Goal: Information Seeking & Learning: Find specific page/section

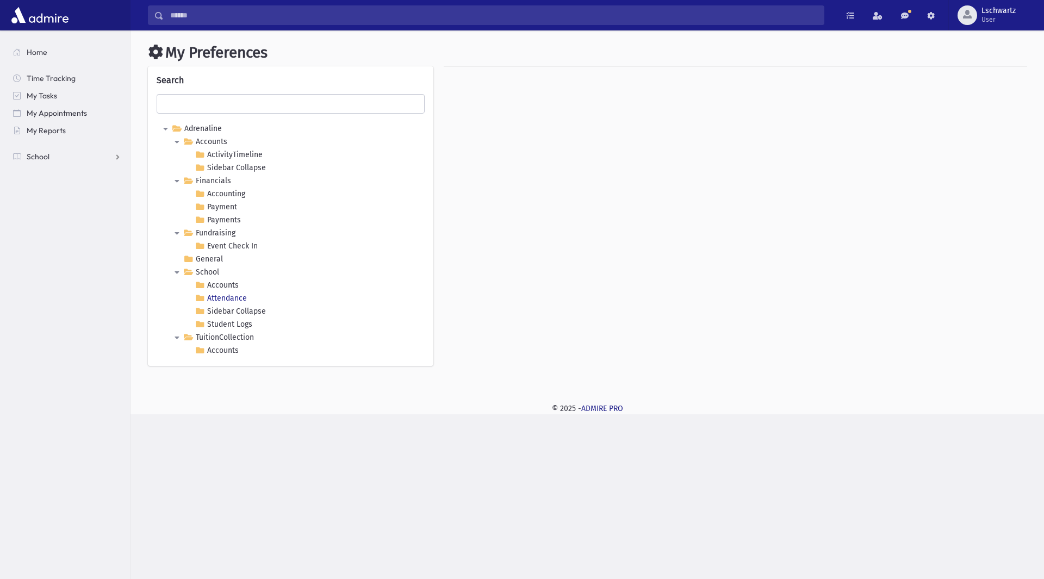
click at [216, 295] on link "Attendance" at bounding box center [220, 298] width 57 height 13
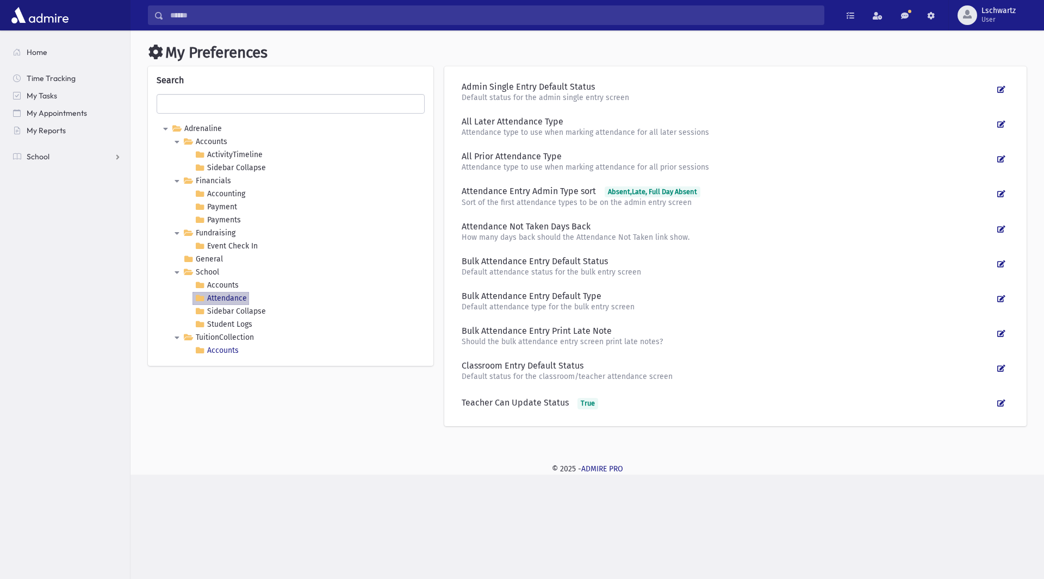
click at [228, 347] on link "Accounts" at bounding box center [216, 350] width 48 height 13
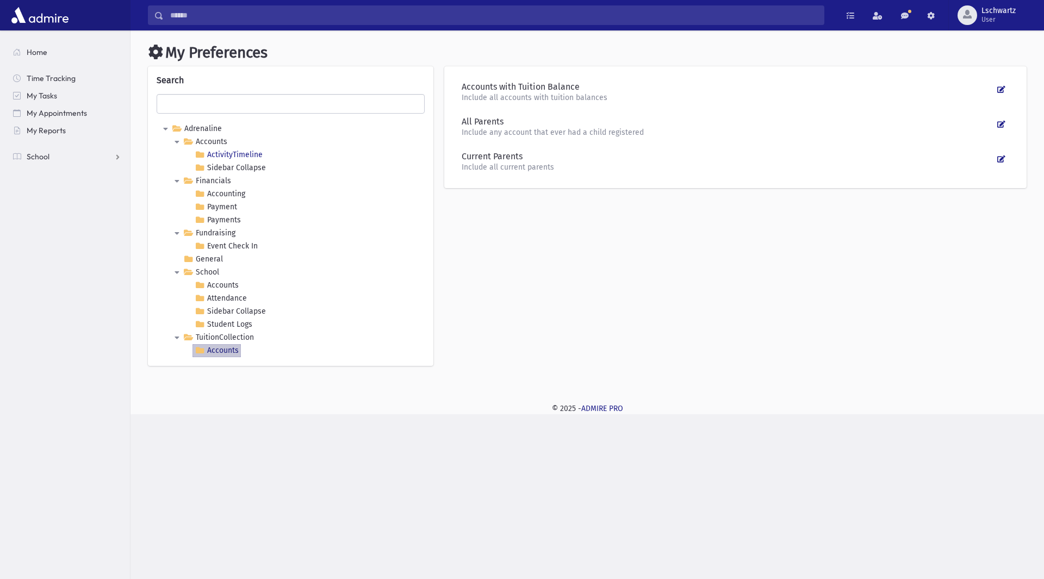
click at [210, 154] on link "ActivityTimeline" at bounding box center [228, 154] width 72 height 13
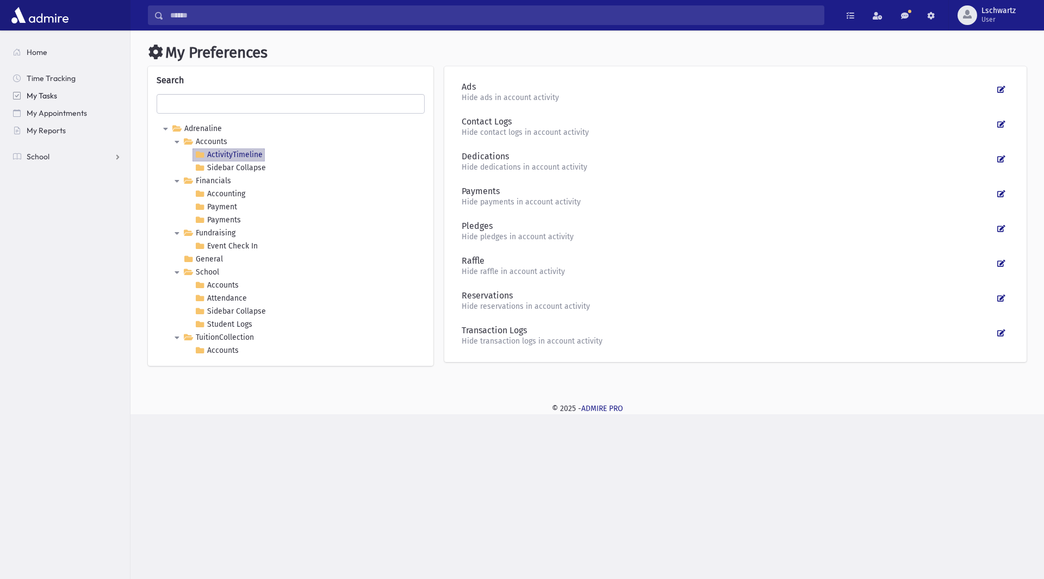
click at [50, 91] on span "My Tasks" at bounding box center [42, 96] width 30 height 10
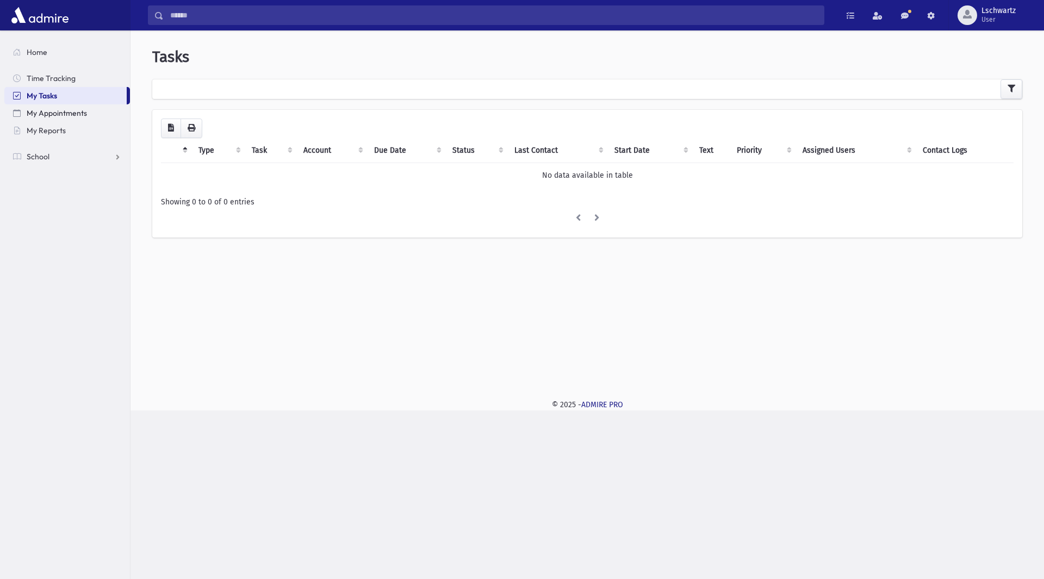
click at [43, 112] on span "My Appointments" at bounding box center [57, 113] width 60 height 10
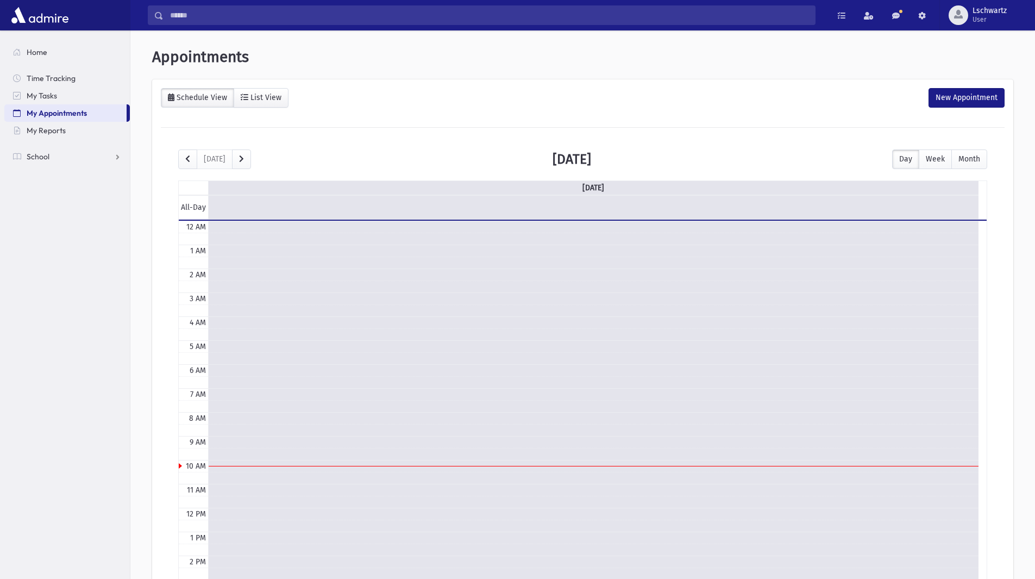
scroll to position [144, 0]
click at [46, 129] on span "My Reports" at bounding box center [46, 131] width 39 height 10
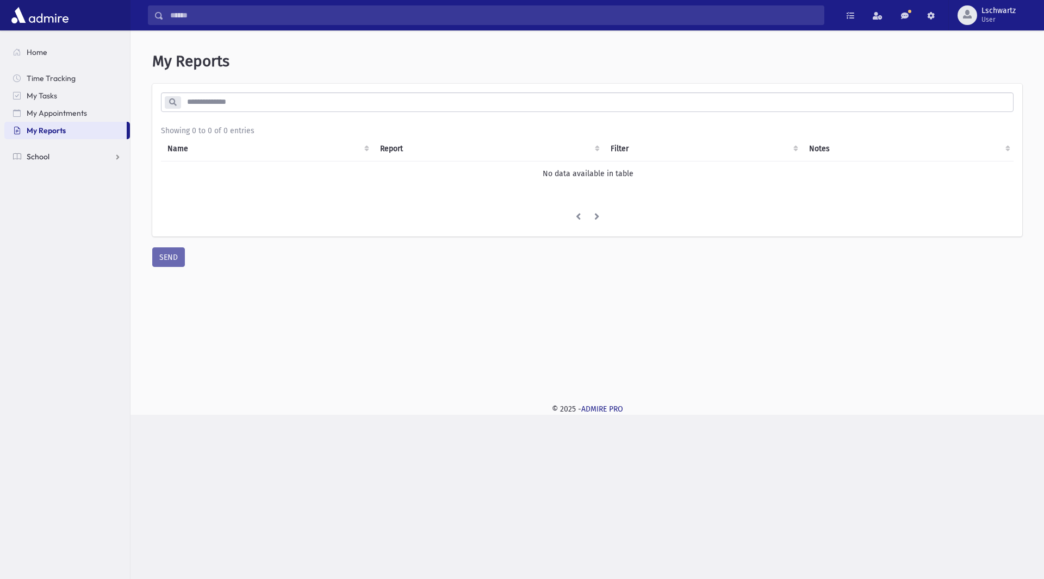
click at [39, 155] on span "School" at bounding box center [38, 157] width 23 height 10
click at [46, 330] on span "Teacher Schedule" at bounding box center [63, 331] width 61 height 10
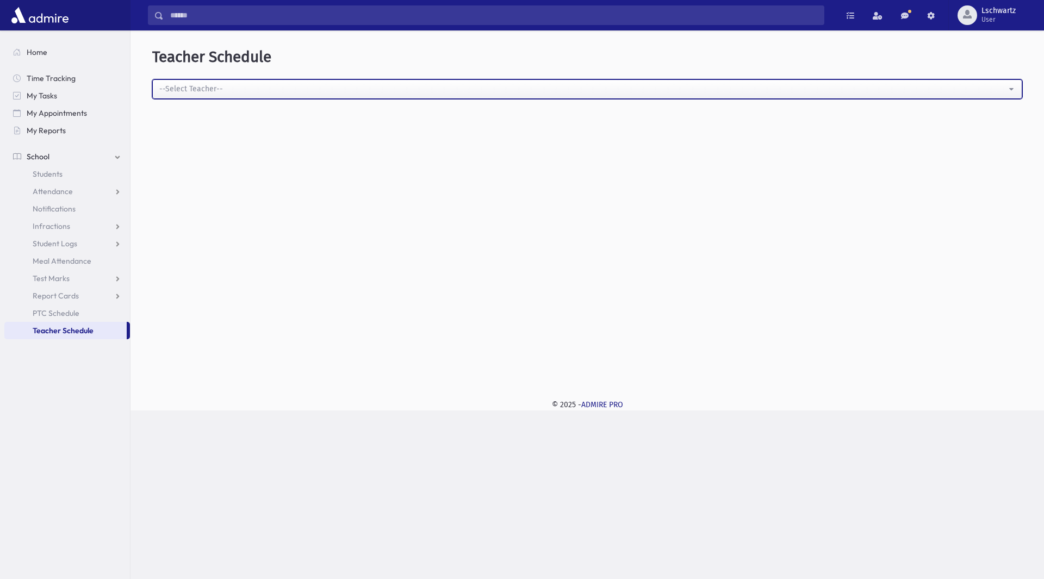
click at [305, 90] on div "--Select Teacher--" at bounding box center [582, 88] width 847 height 11
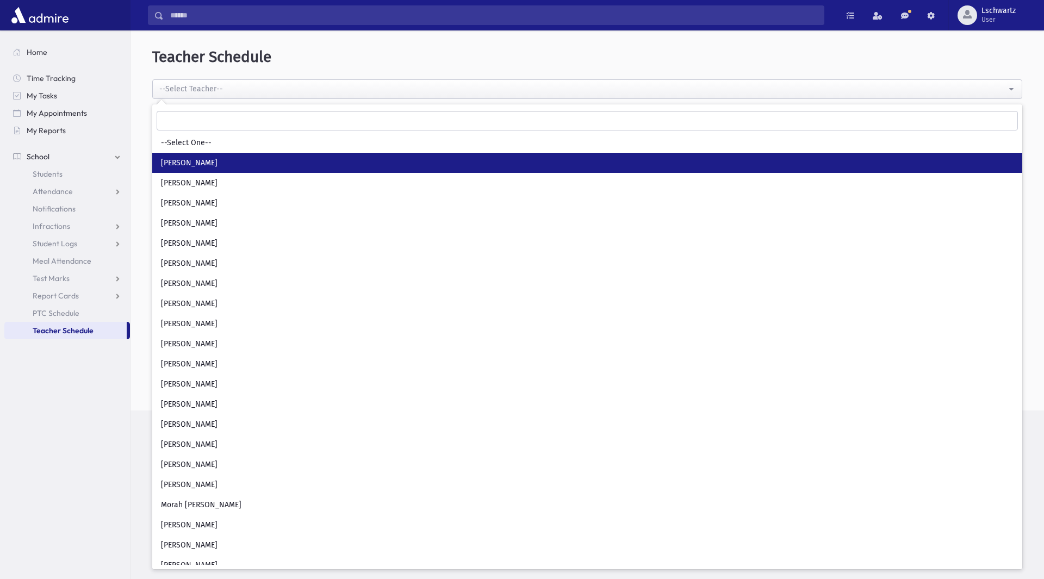
click at [178, 167] on span "[PERSON_NAME]" at bounding box center [189, 163] width 57 height 11
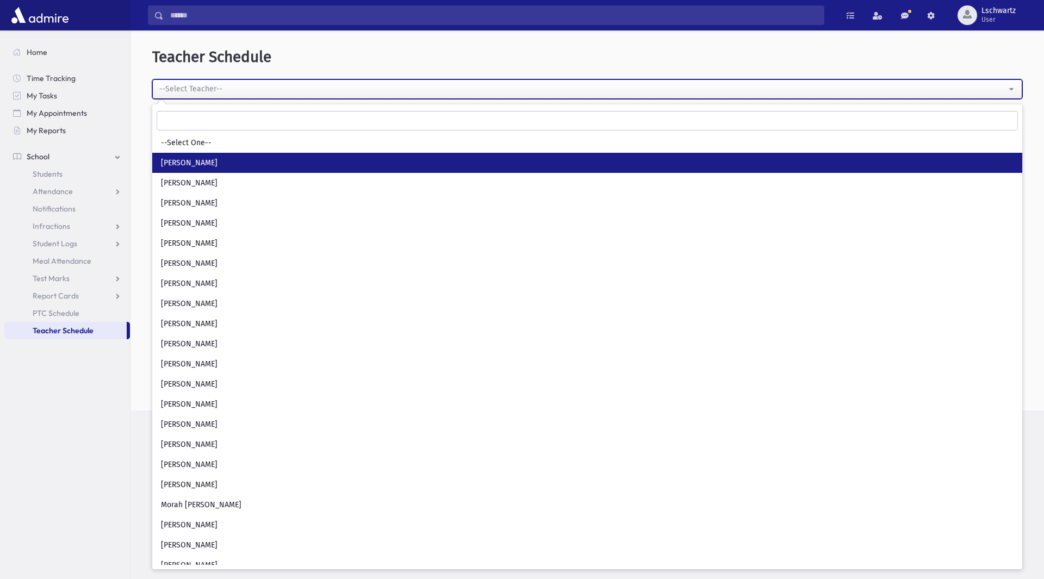
select select "***"
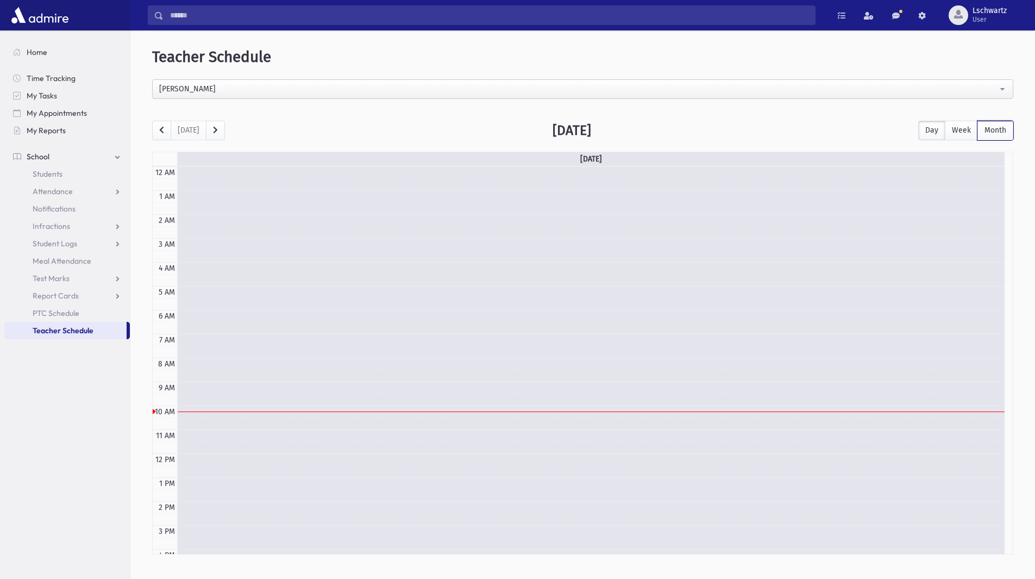
click at [1002, 132] on button "Month" at bounding box center [996, 131] width 36 height 20
